Goal: Check status

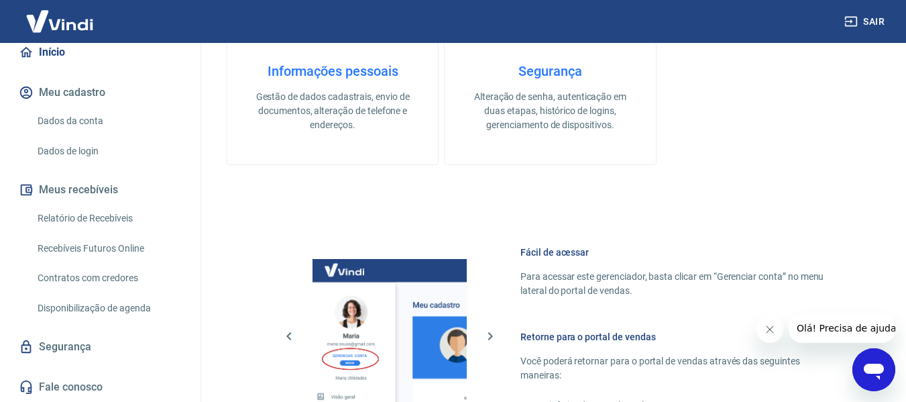
scroll to position [804, 0]
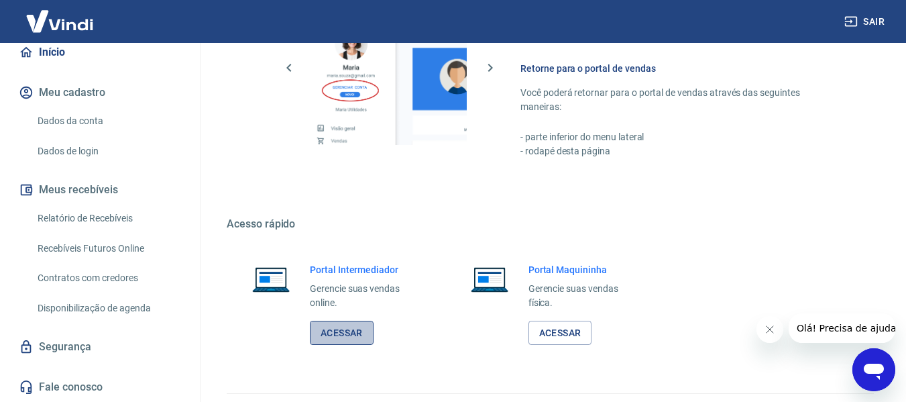
click at [348, 339] on link "Acessar" at bounding box center [342, 332] width 64 height 25
